Goal: Task Accomplishment & Management: Complete application form

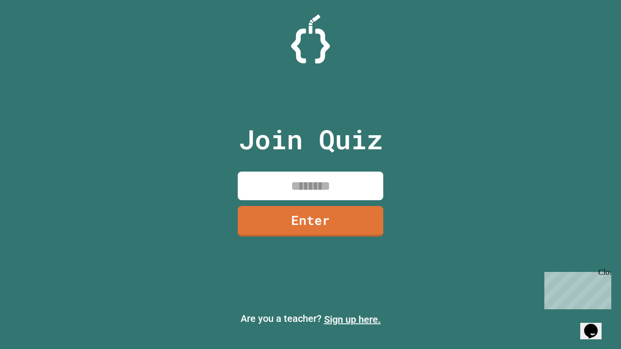
click at [352, 320] on link "Sign up here." at bounding box center [352, 320] width 57 height 12
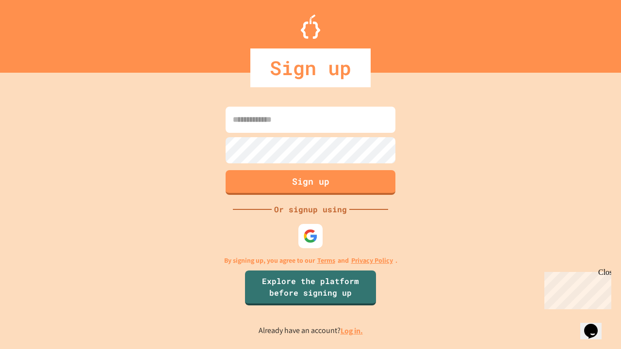
click at [352, 331] on link "Log in." at bounding box center [352, 331] width 22 height 10
